Goal: Communication & Community: Participate in discussion

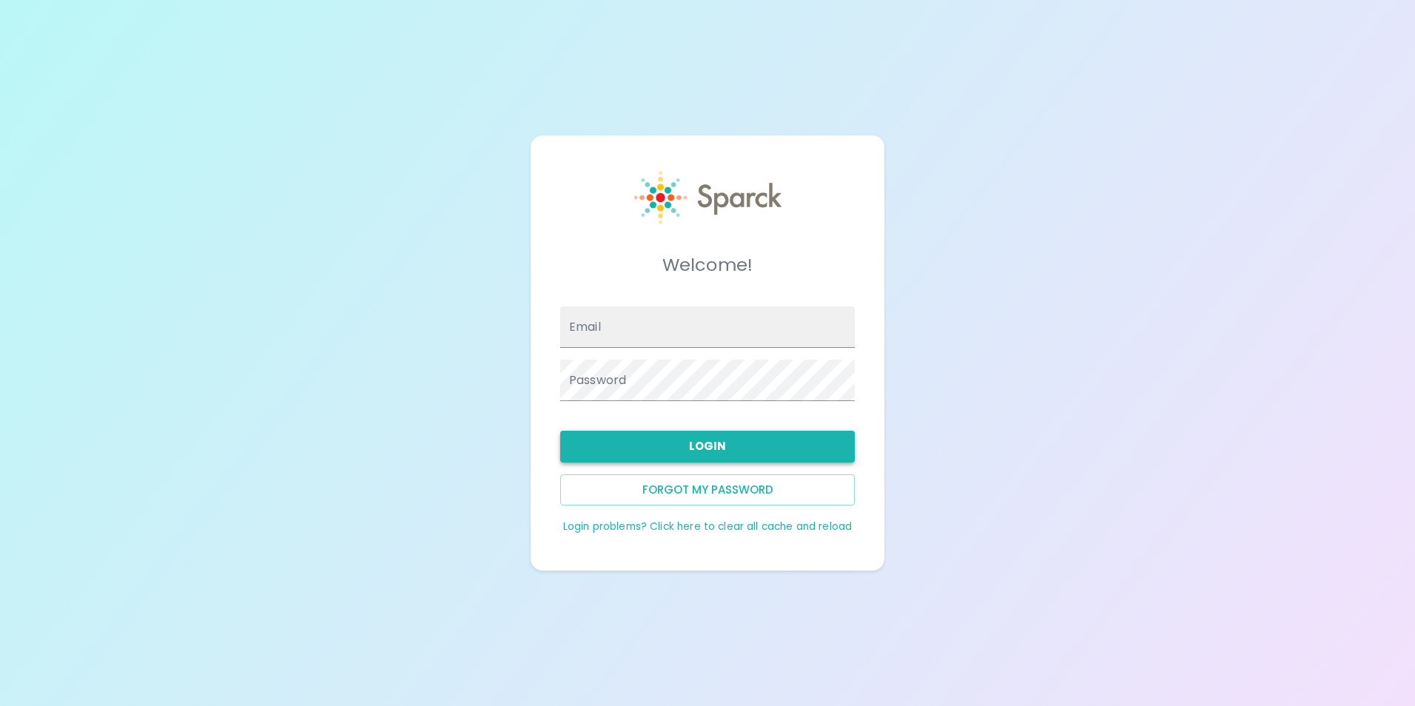
type input "[EMAIL_ADDRESS][DOMAIN_NAME]"
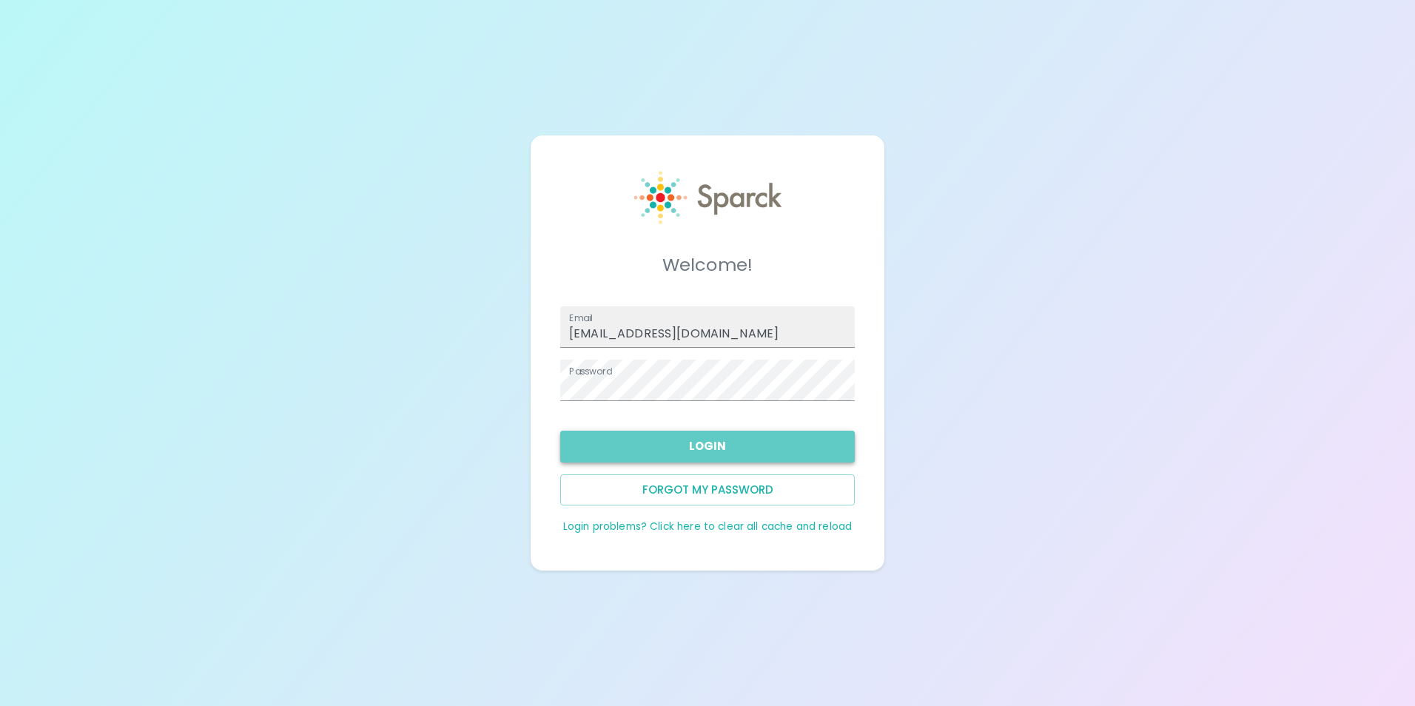
click at [685, 448] on button "Login" at bounding box center [707, 446] width 295 height 31
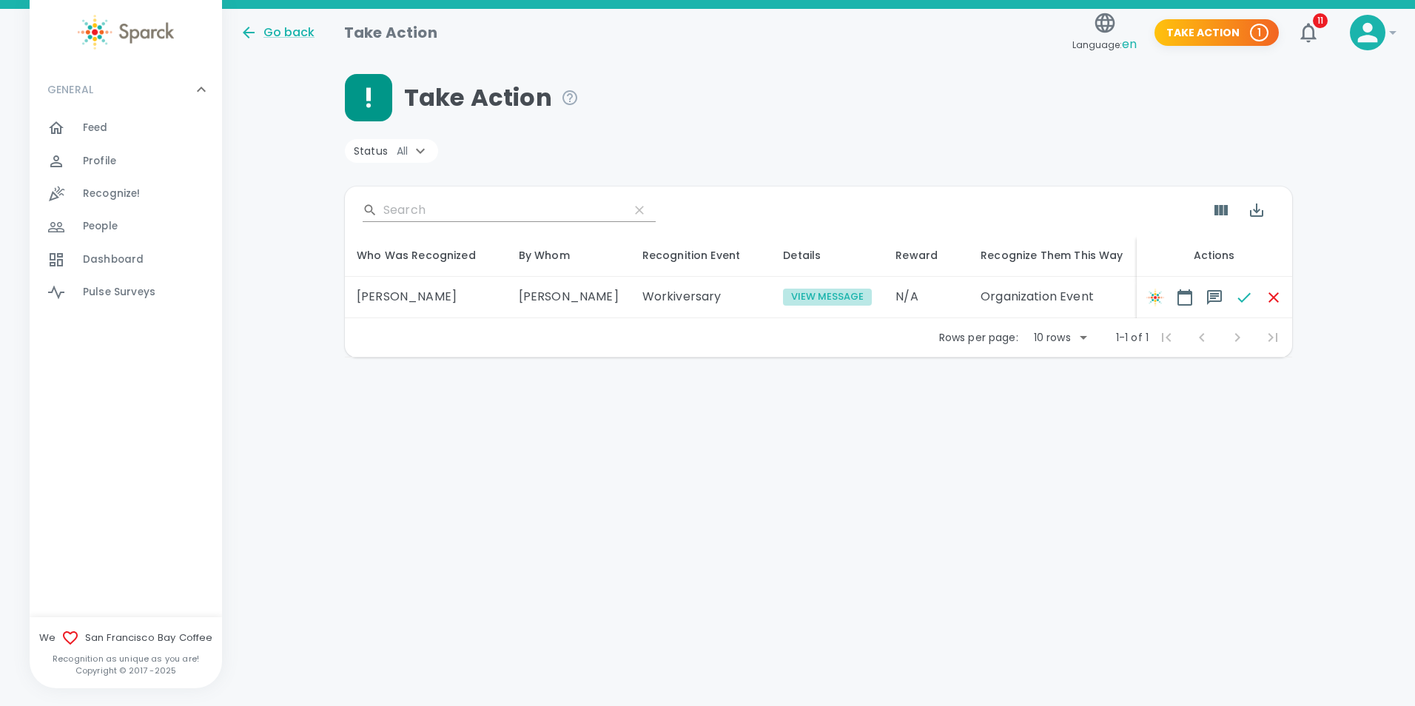
click at [785, 298] on button "View Message" at bounding box center [827, 297] width 89 height 17
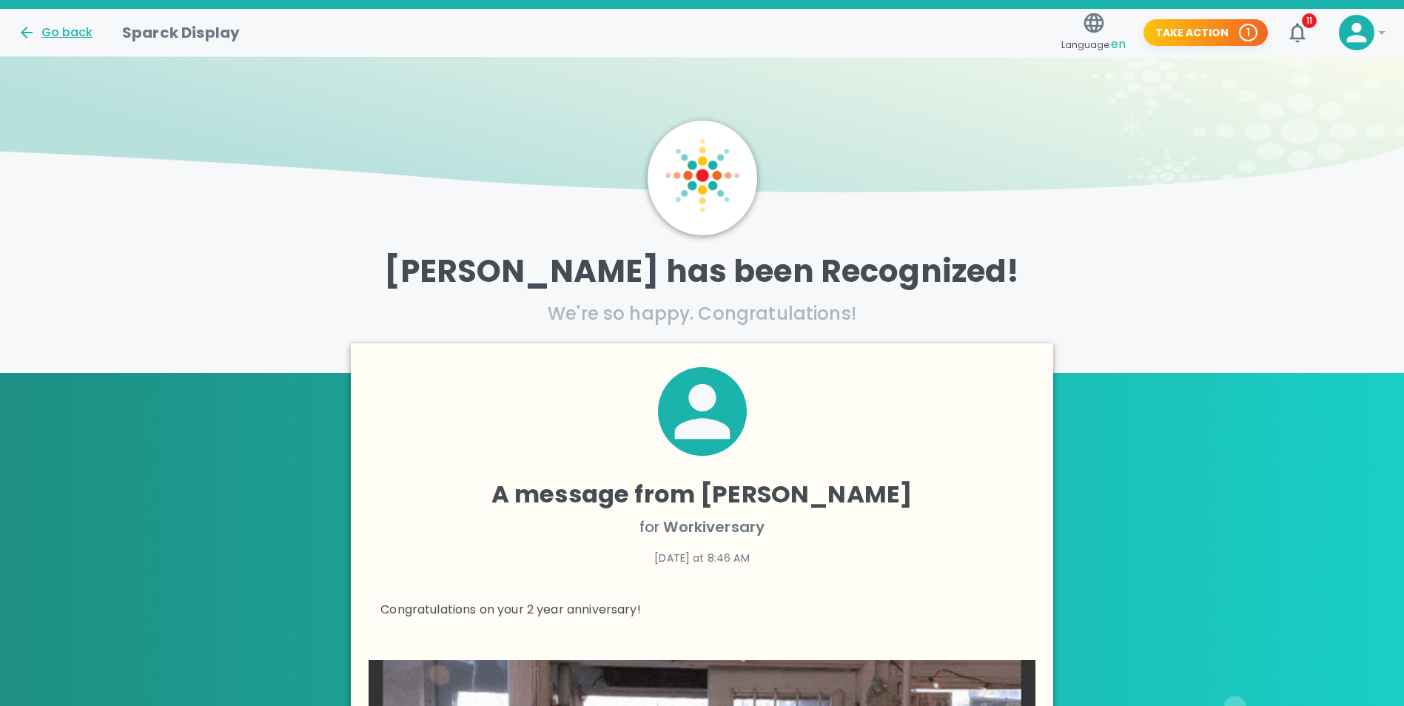
click at [55, 27] on div "Go back" at bounding box center [55, 33] width 75 height 18
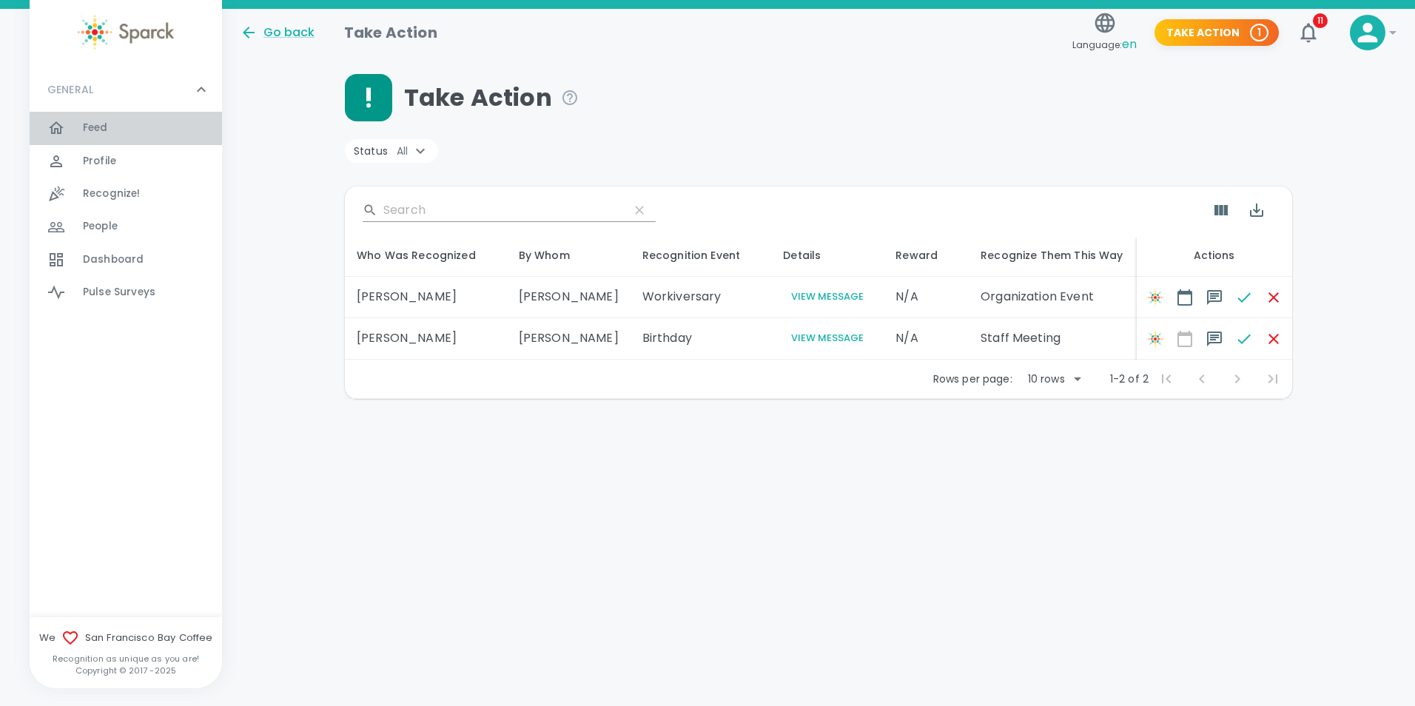
click at [93, 130] on span "Feed" at bounding box center [95, 128] width 25 height 15
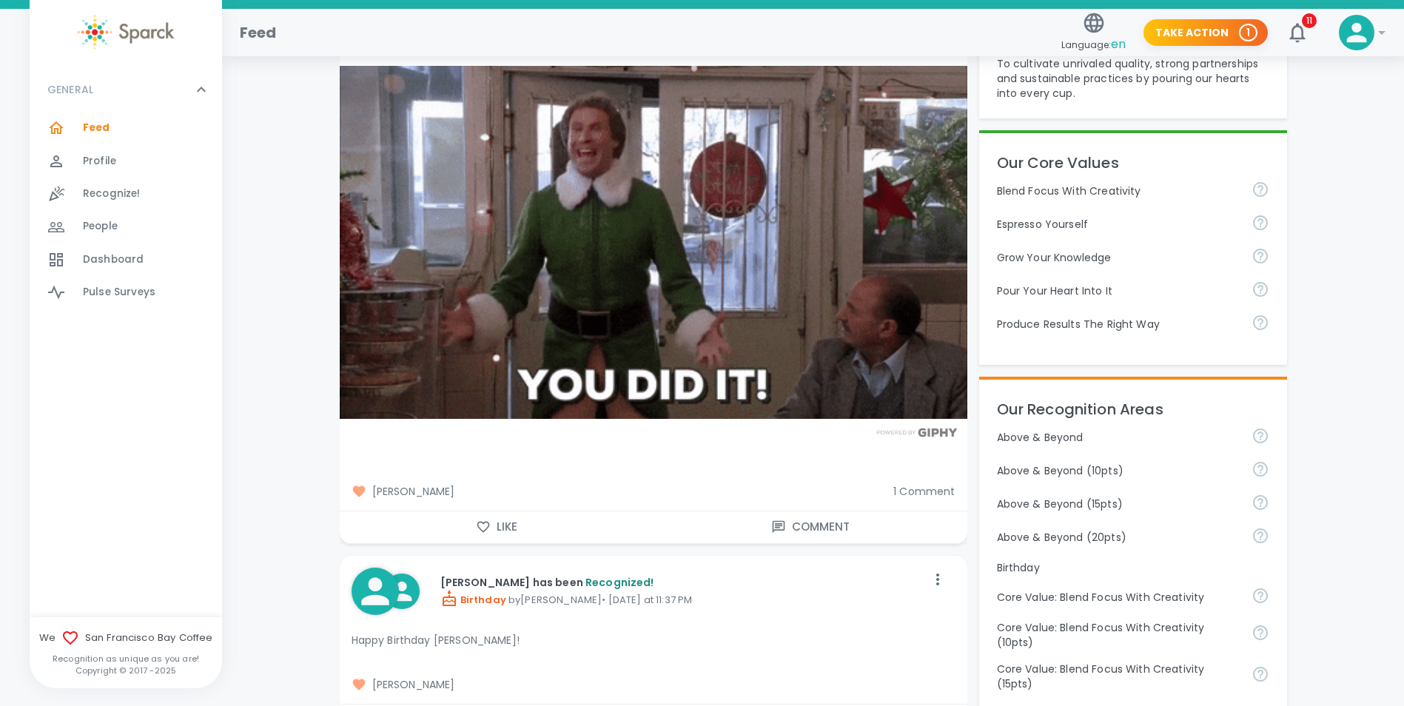
scroll to position [370, 0]
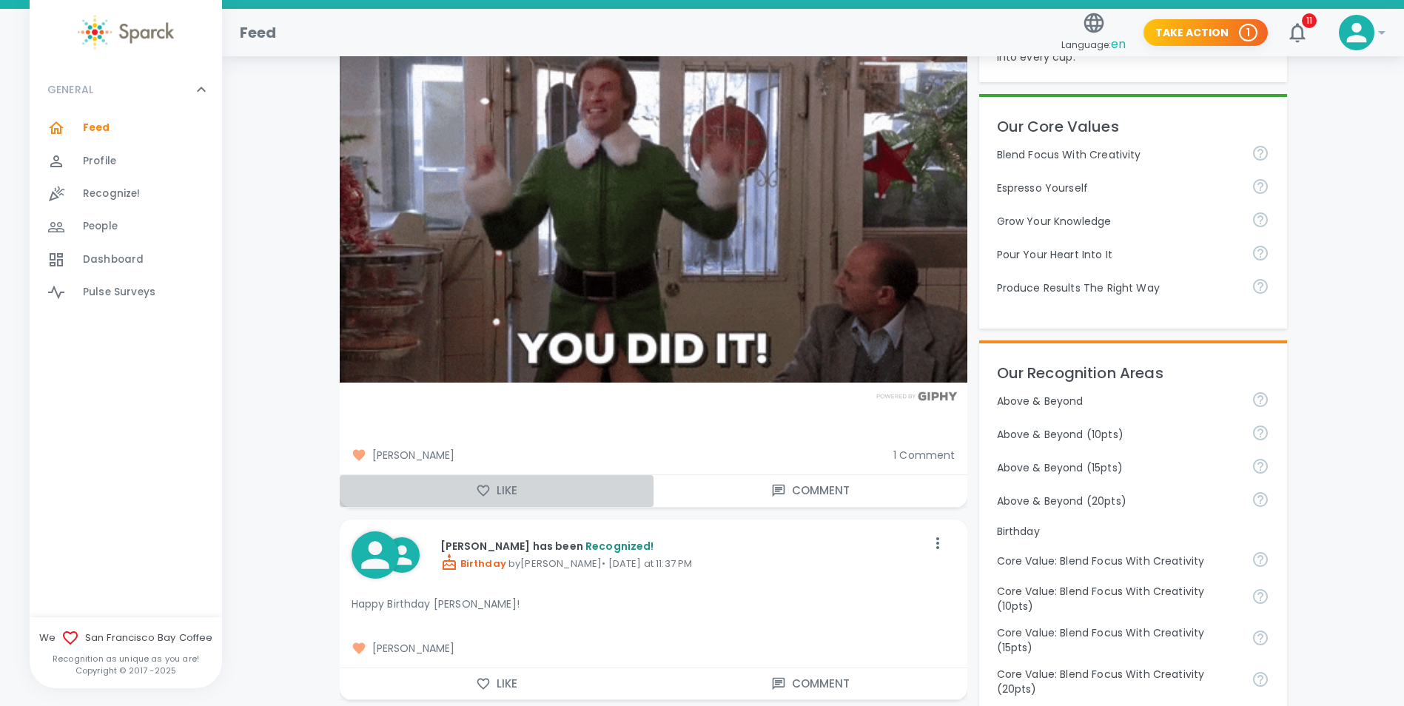
click at [495, 487] on button "Like" at bounding box center [497, 490] width 314 height 31
click at [805, 489] on button "Comment" at bounding box center [811, 490] width 314 height 31
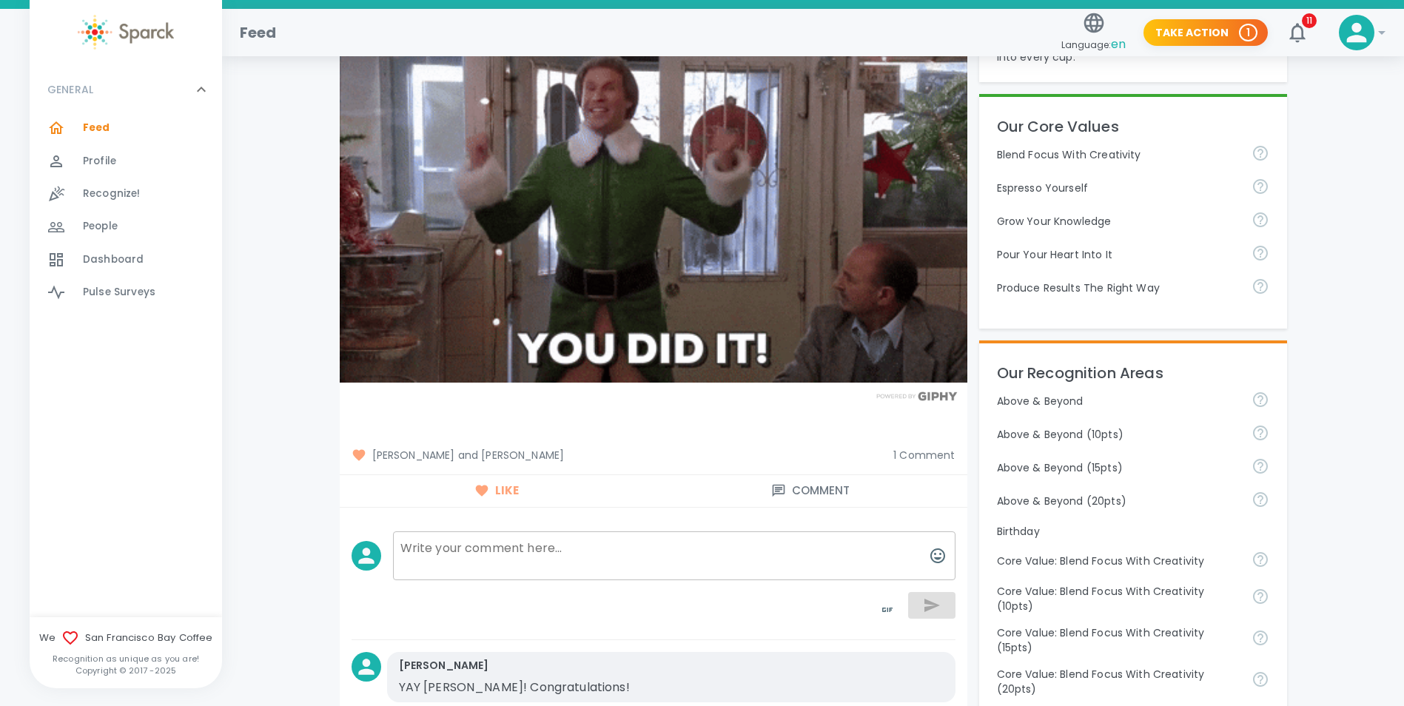
click at [549, 556] on textarea at bounding box center [674, 555] width 563 height 49
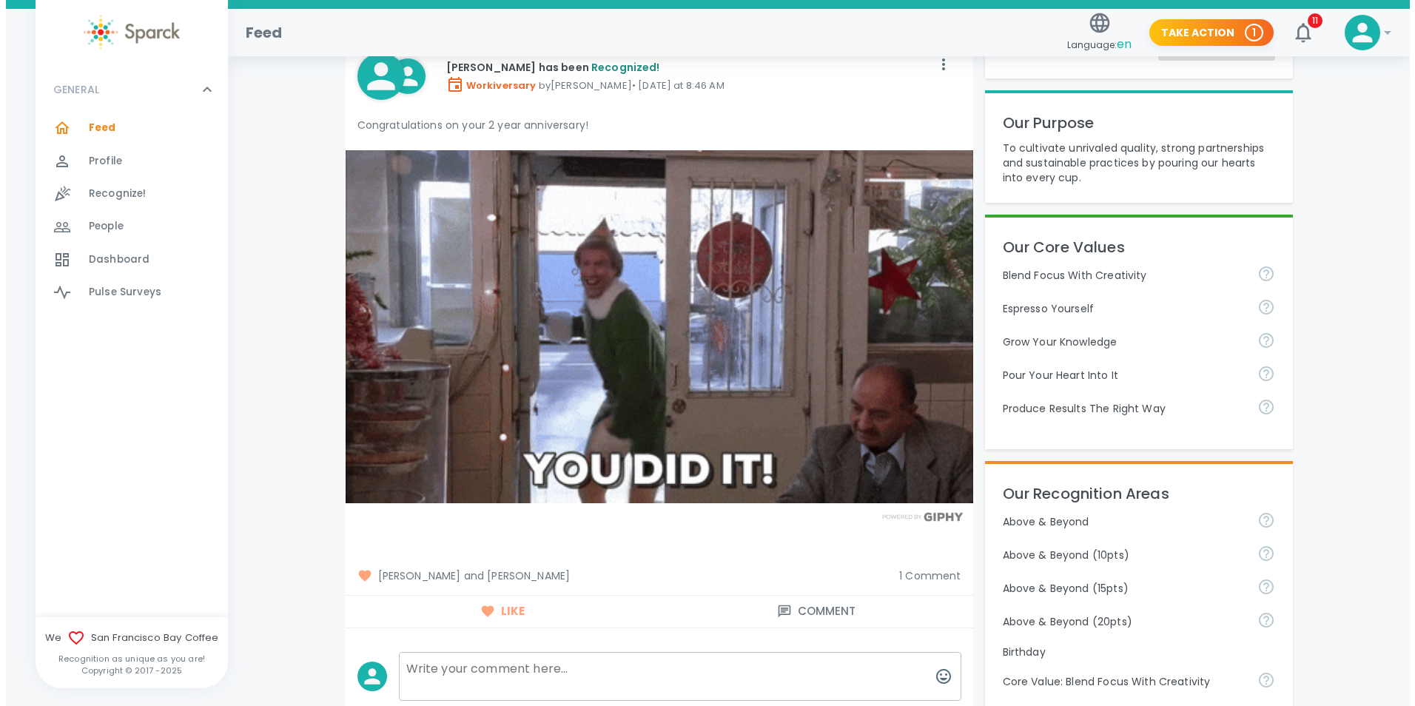
scroll to position [444, 0]
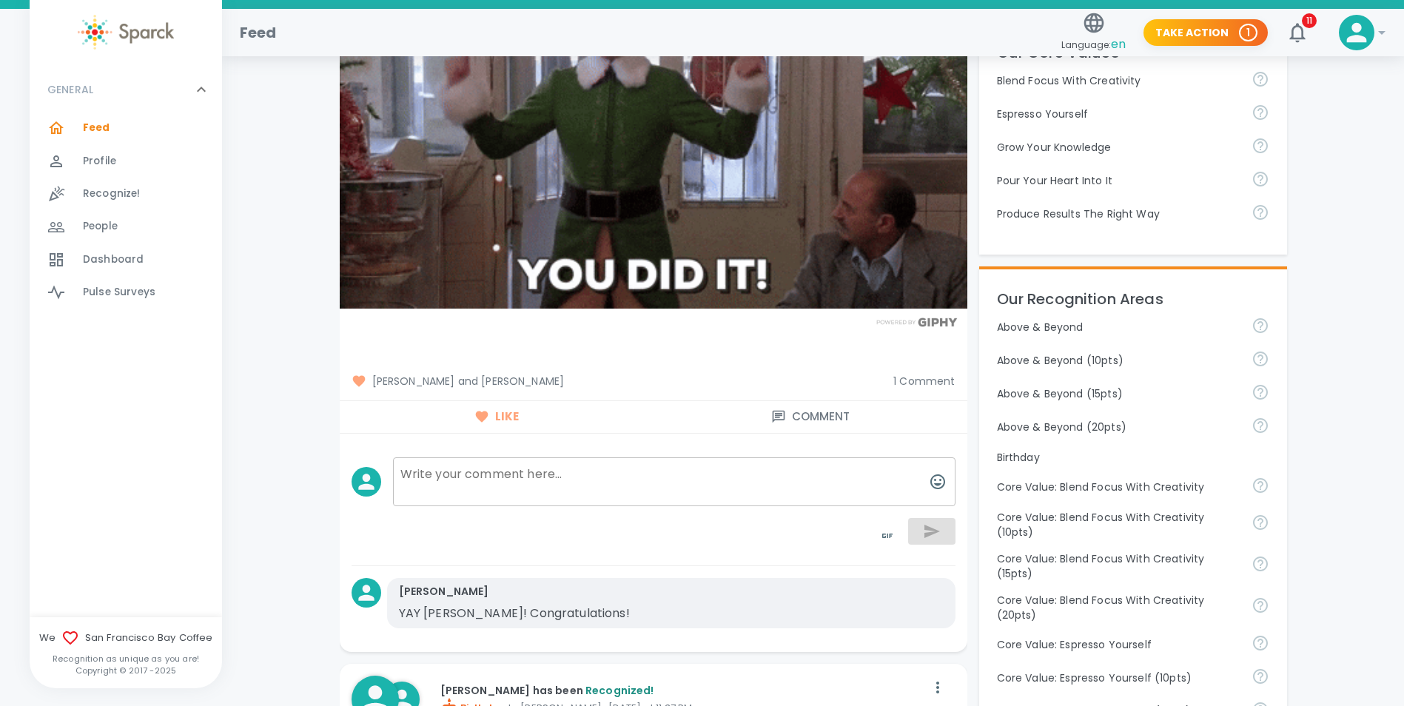
drag, startPoint x: 603, startPoint y: 470, endPoint x: 916, endPoint y: 506, distance: 315.2
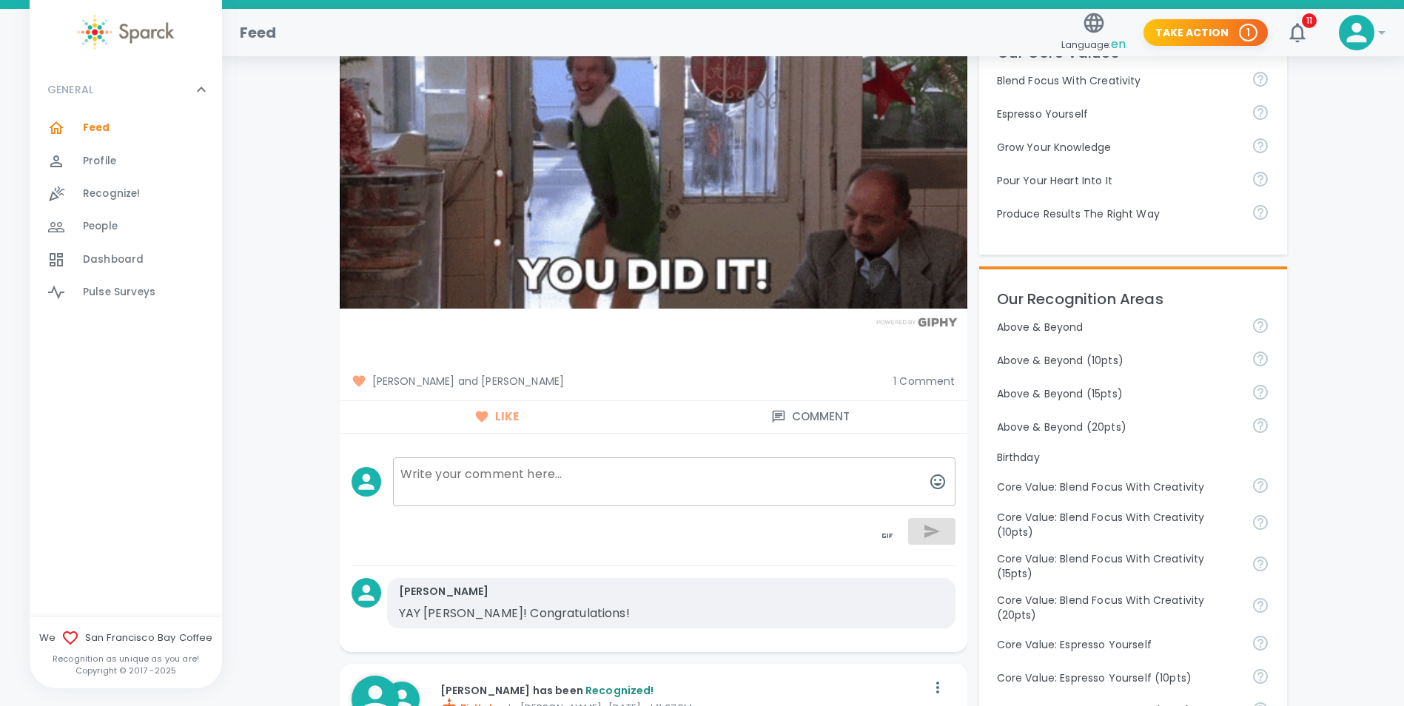
click at [603, 470] on textarea at bounding box center [674, 481] width 563 height 49
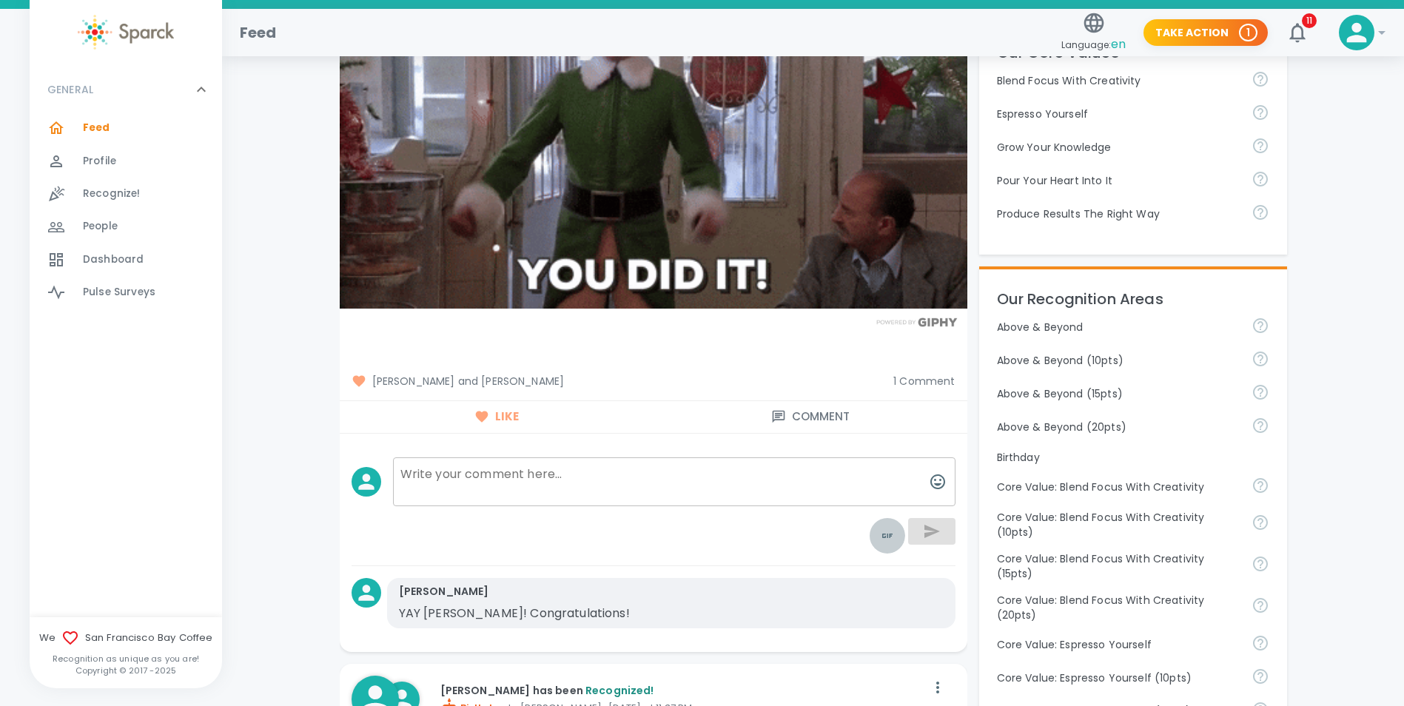
click at [879, 531] on icon "toggle password visibility" at bounding box center [888, 536] width 18 height 18
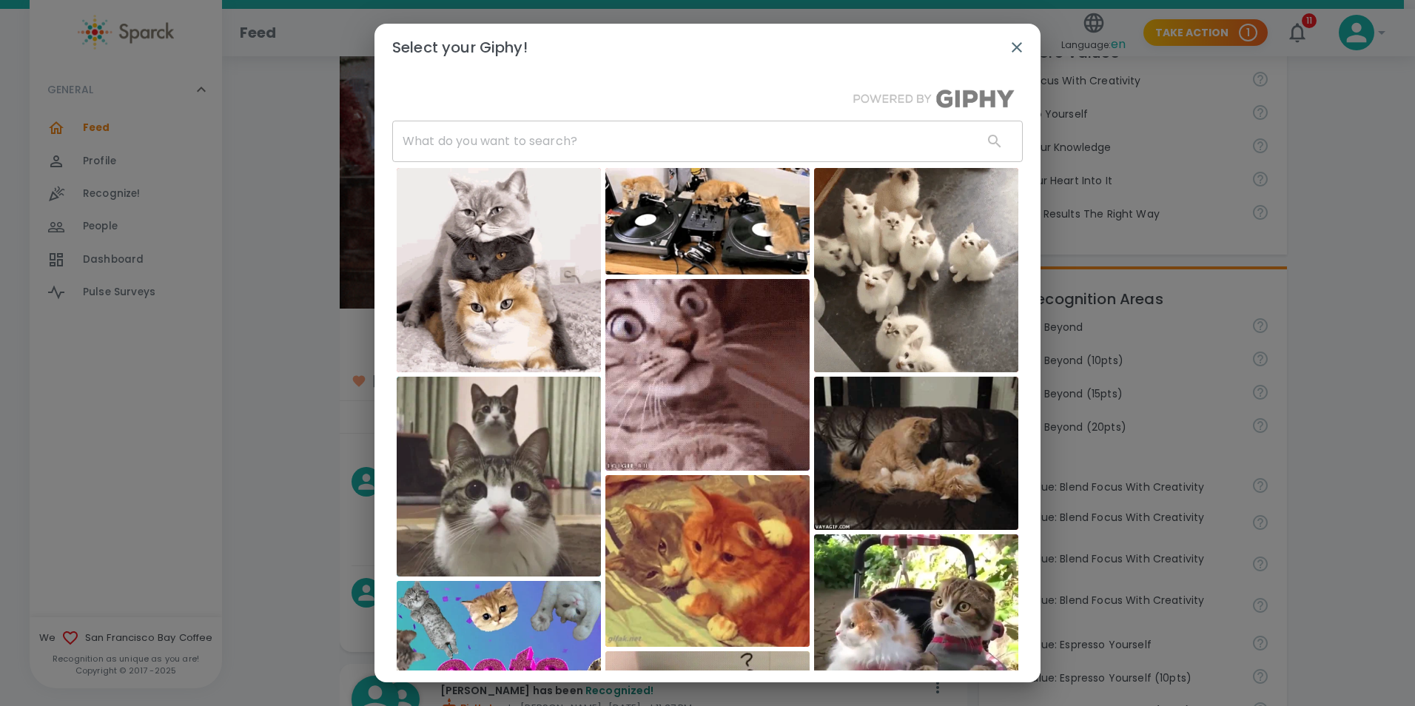
click at [681, 144] on input "text" at bounding box center [681, 141] width 579 height 41
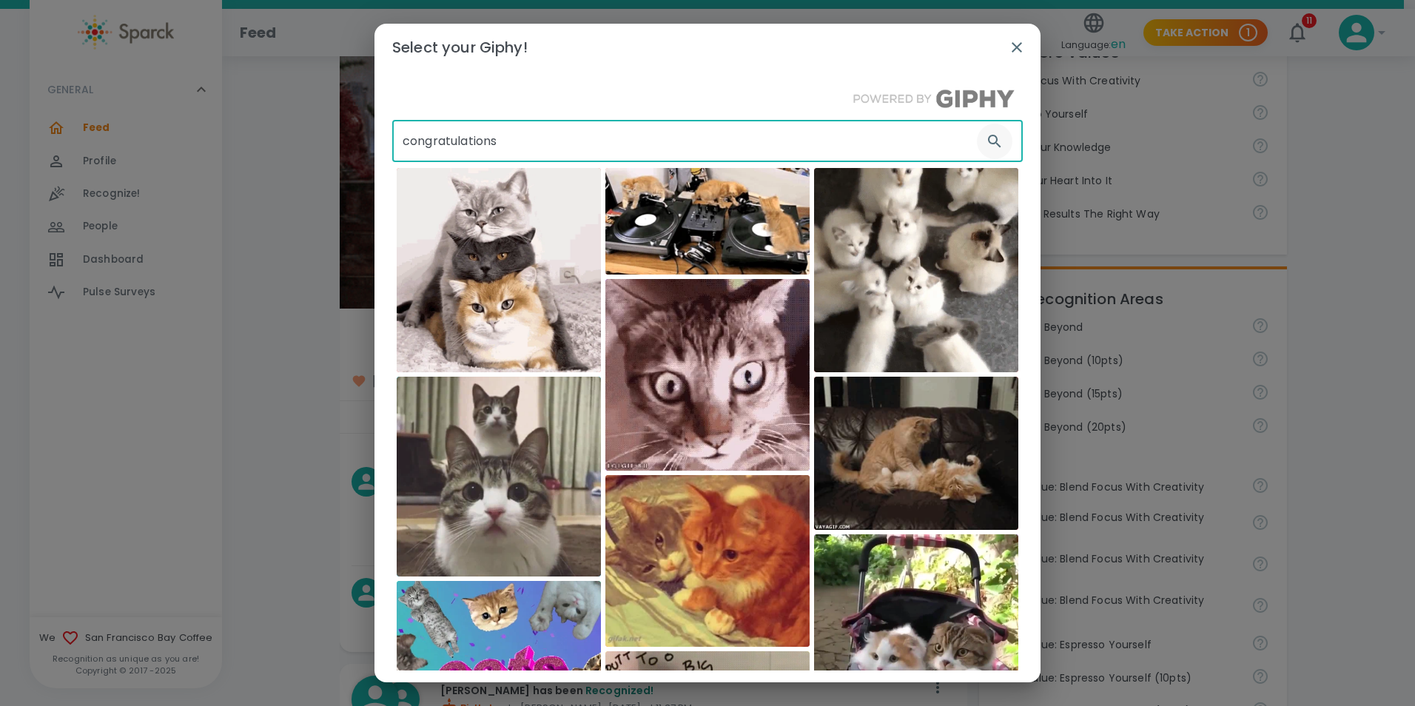
type input "congratulations"
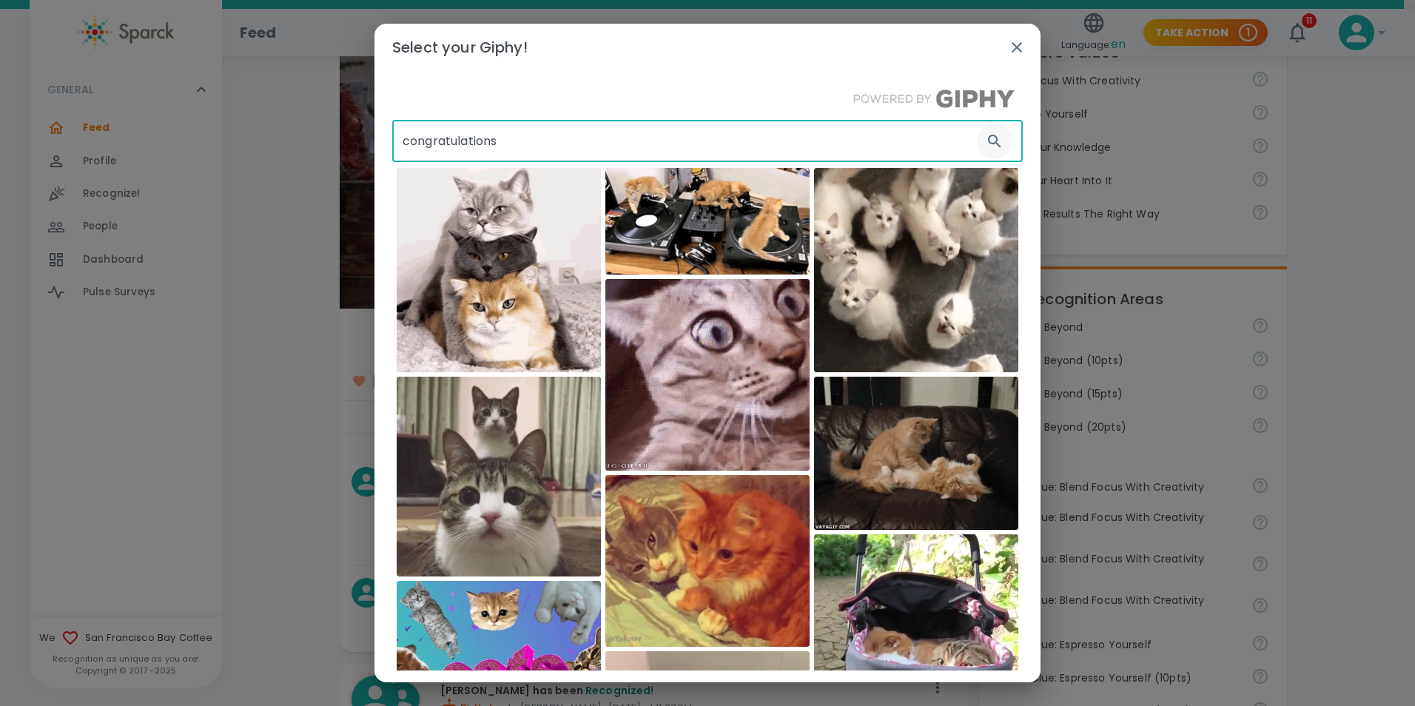
click at [977, 134] on button "button" at bounding box center [995, 142] width 36 height 36
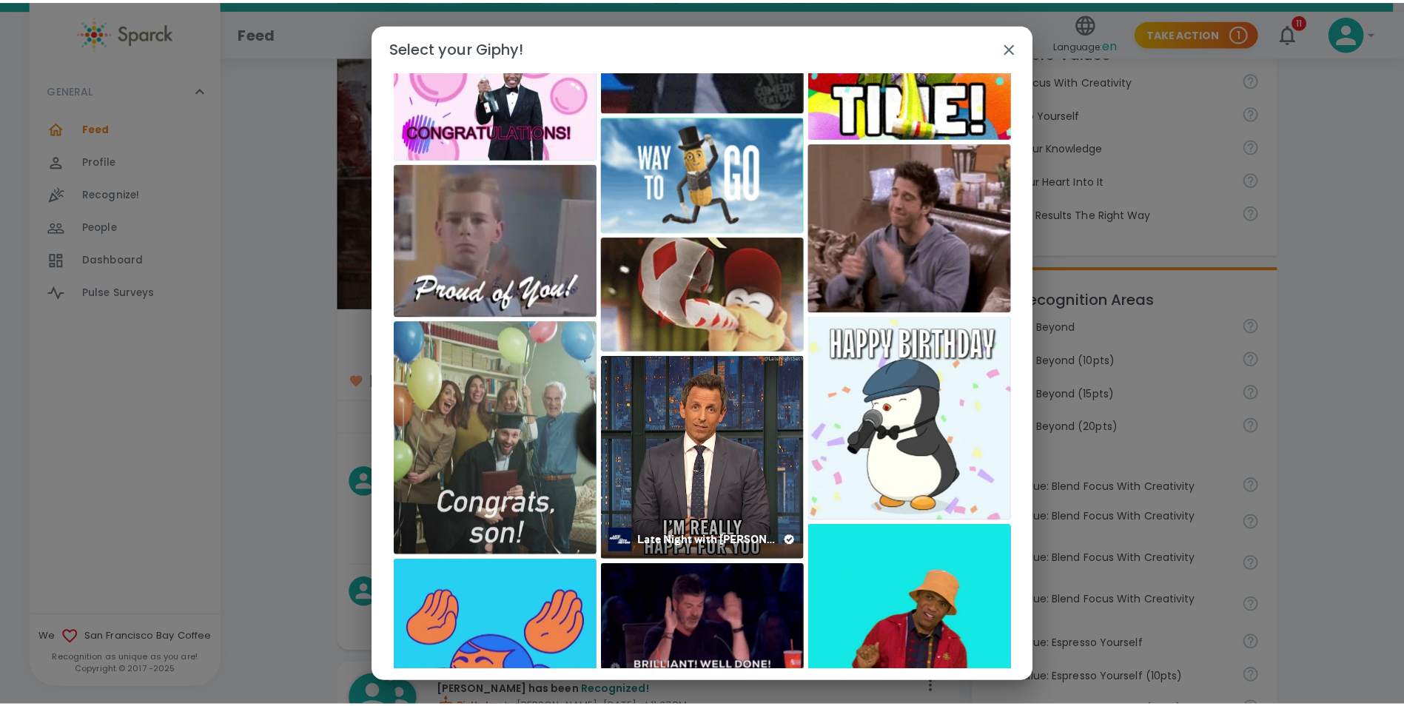
scroll to position [3294, 0]
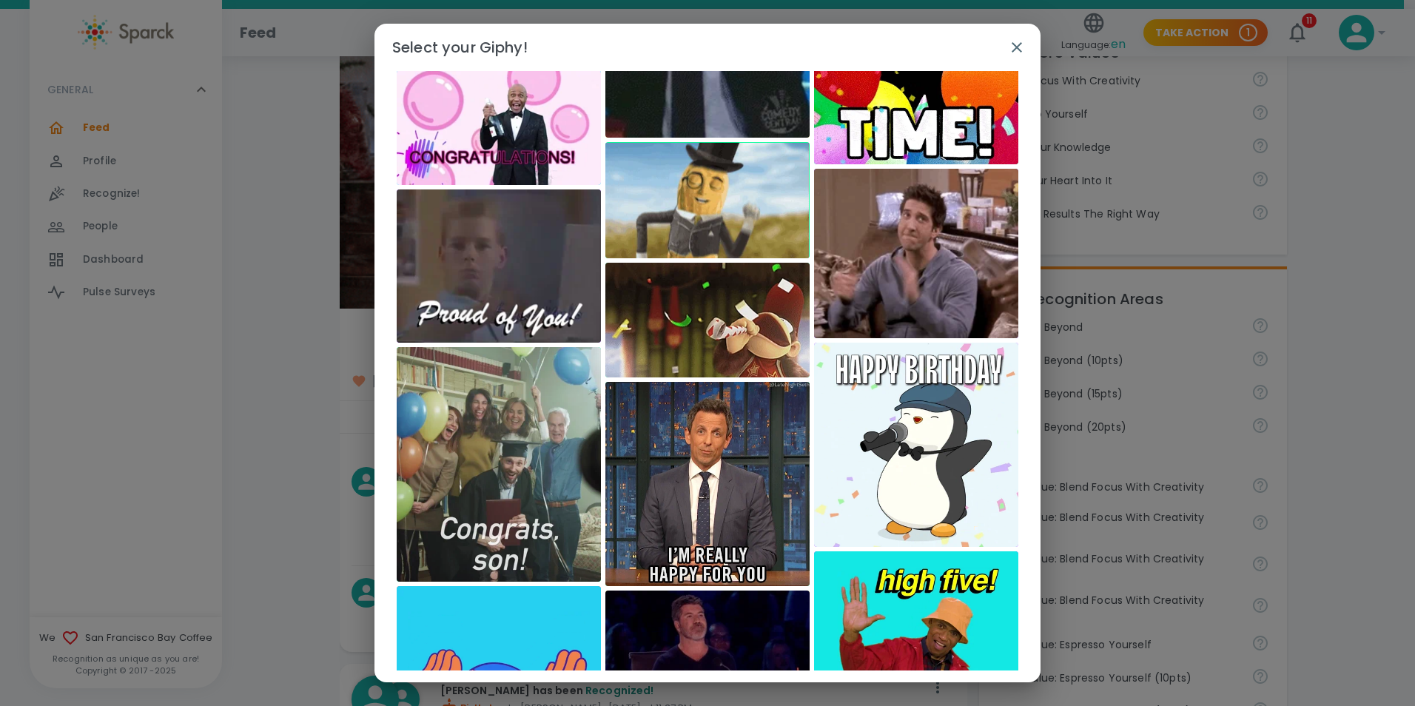
click at [689, 219] on img at bounding box center [708, 200] width 204 height 116
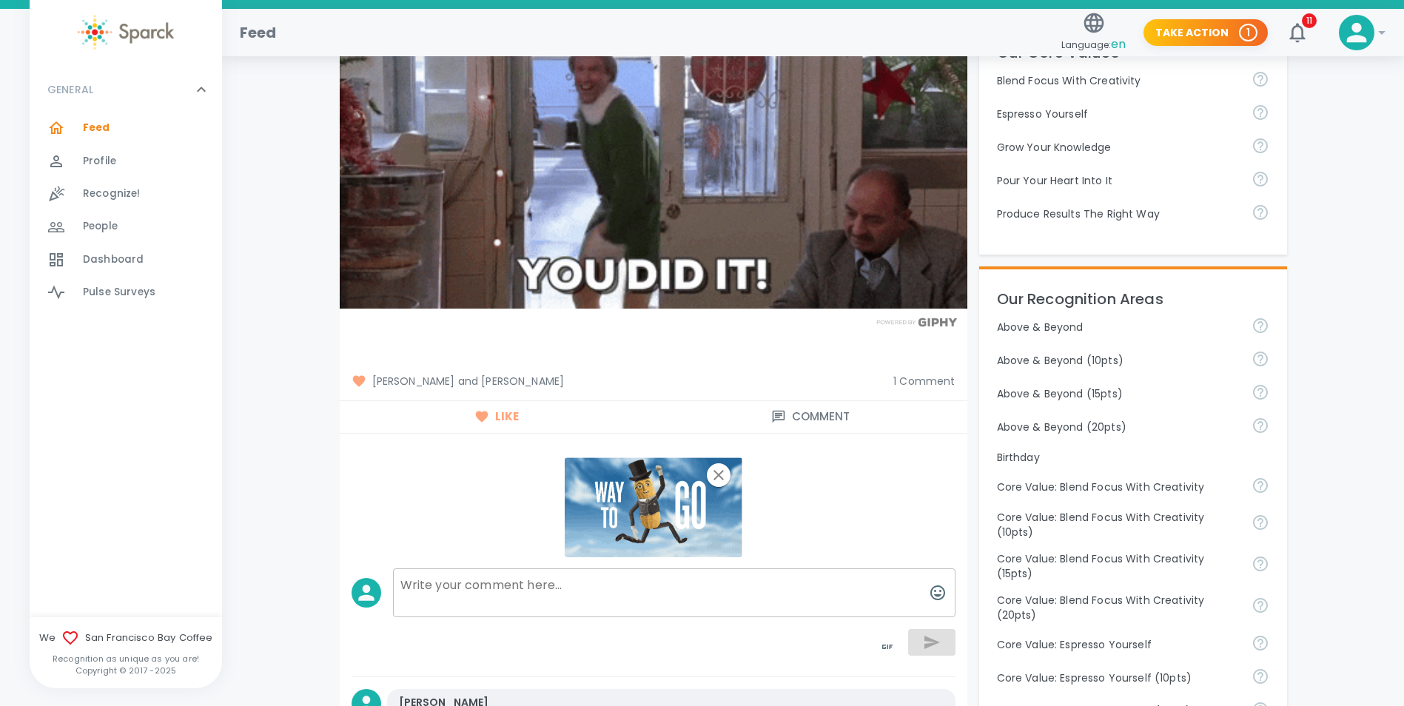
click at [873, 597] on textarea at bounding box center [674, 593] width 563 height 49
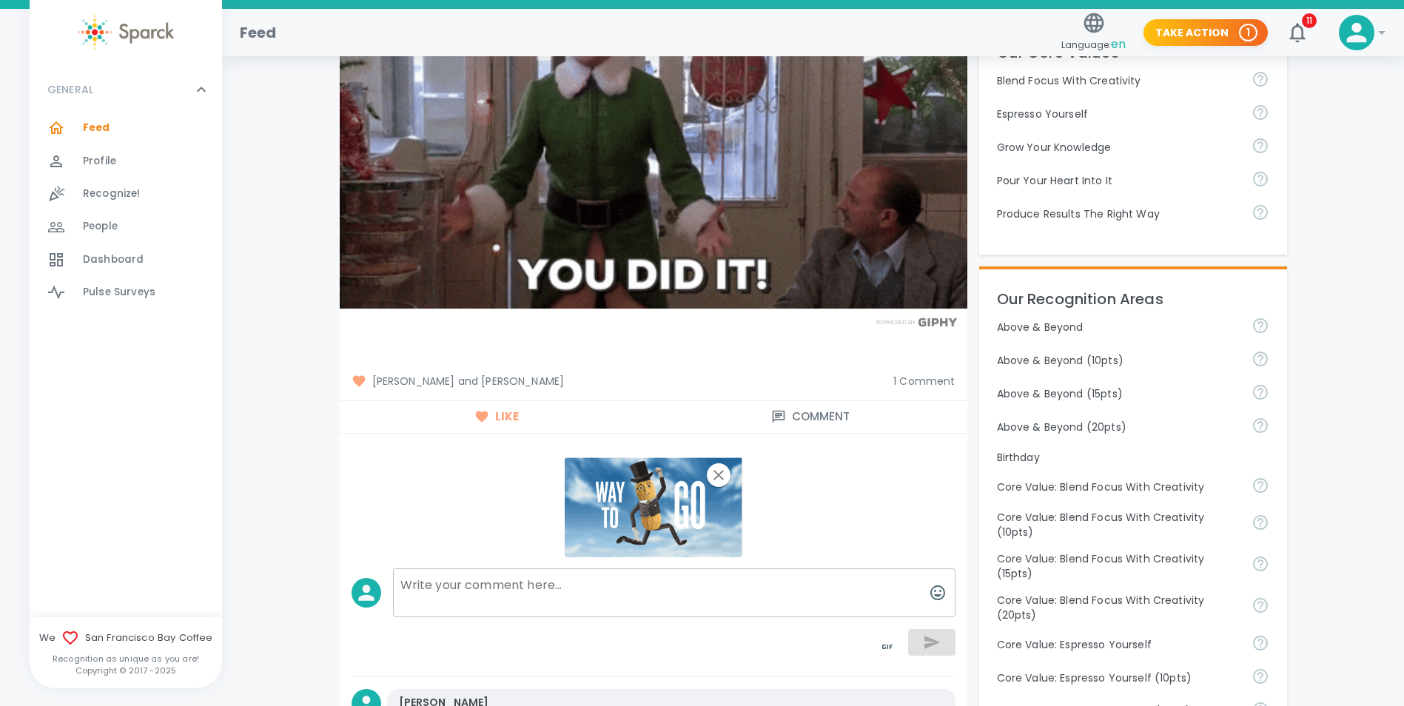
type textarea "G"
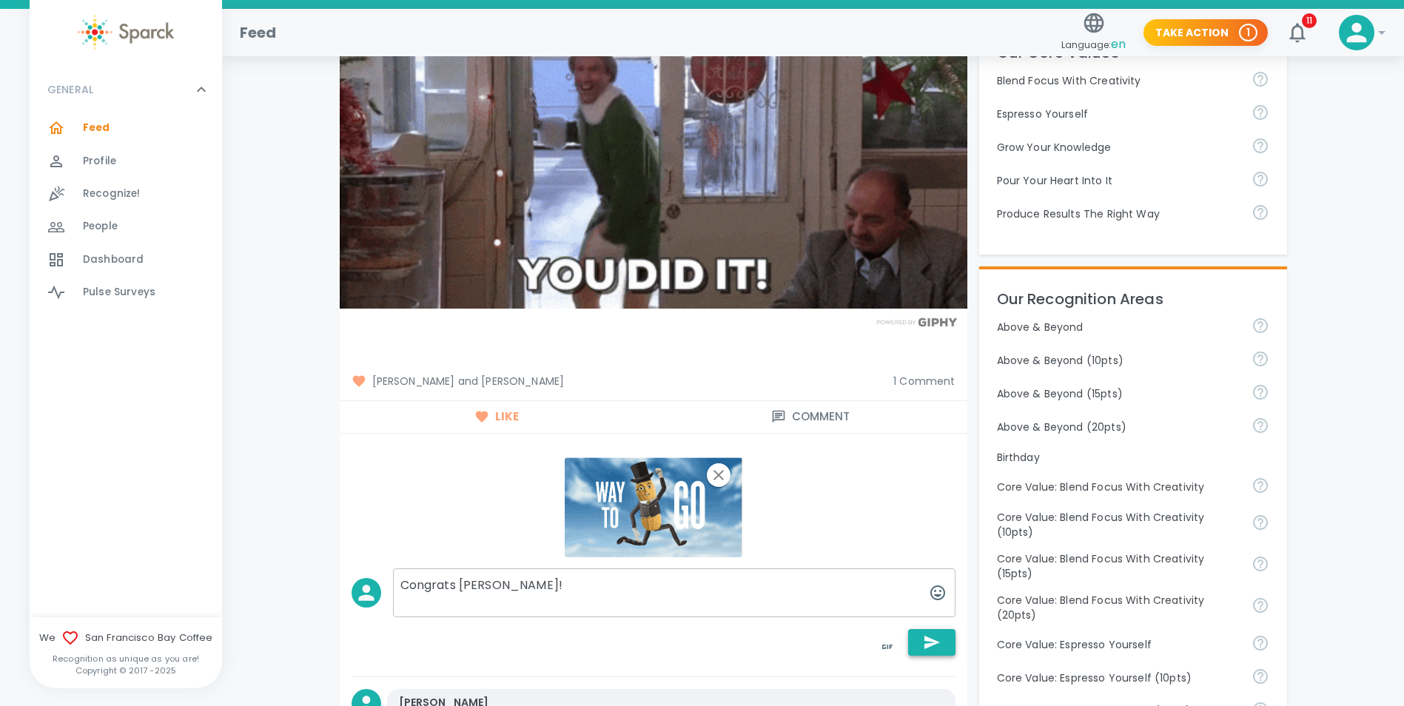
type textarea "Congrats [PERSON_NAME]!"
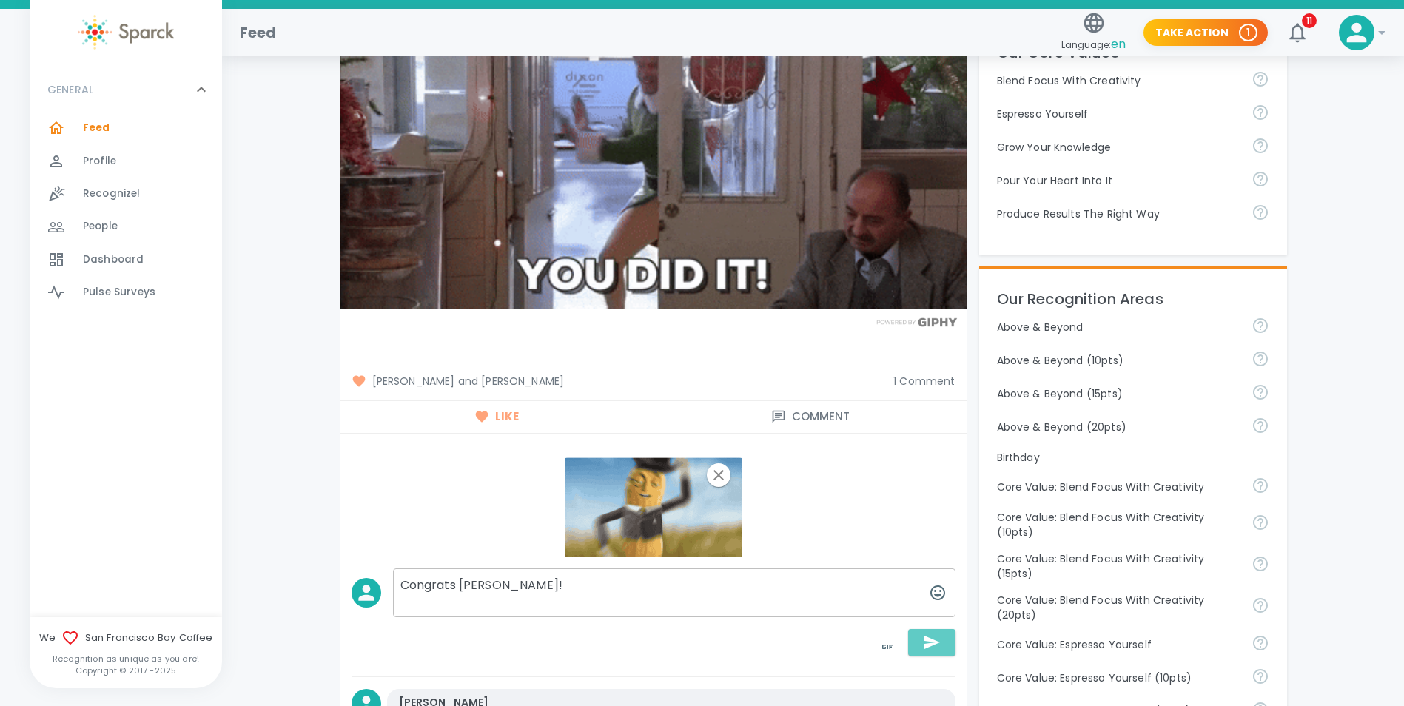
click at [933, 637] on icon "button" at bounding box center [932, 643] width 18 height 18
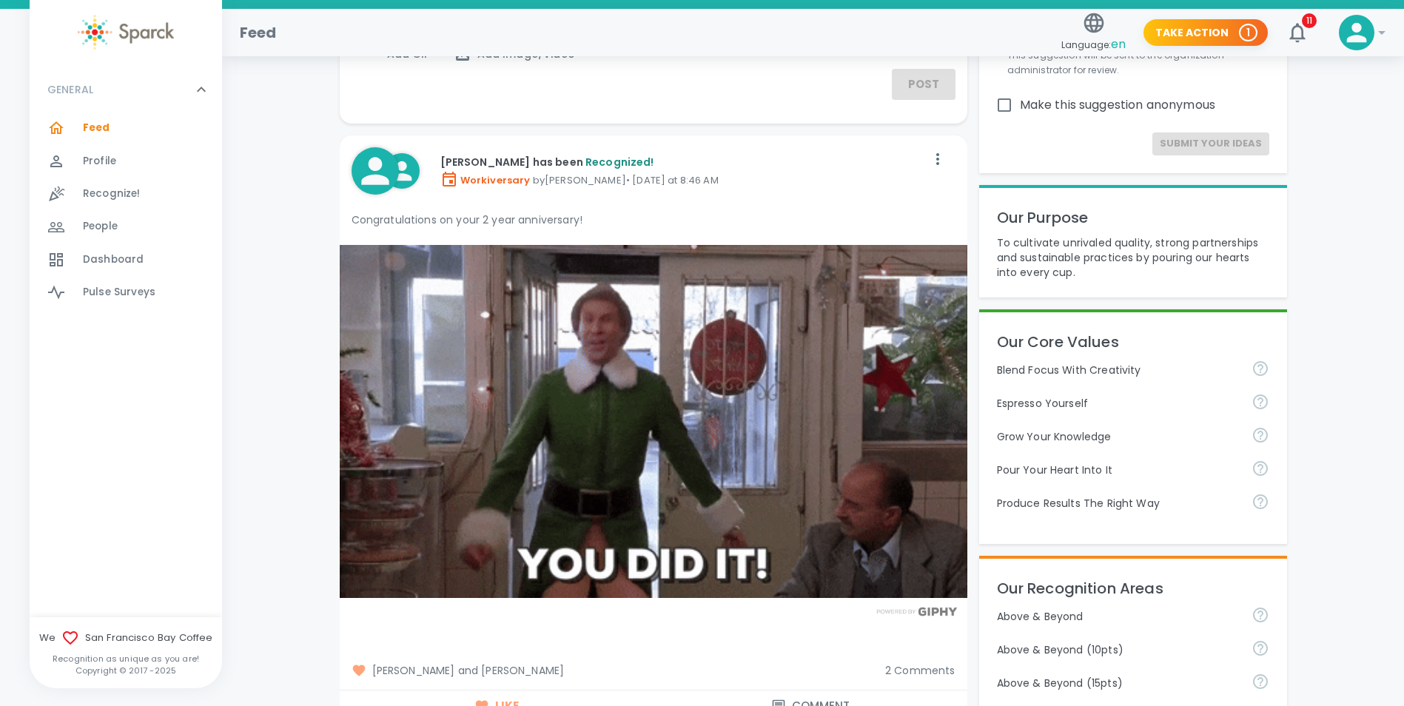
scroll to position [0, 0]
